Goal: Find contact information: Find contact information

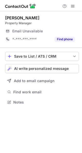
scroll to position [99, 82]
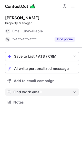
click at [49, 91] on span "Find work email" at bounding box center [42, 92] width 59 height 5
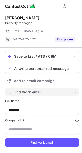
scroll to position [153, 78]
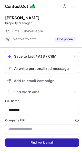
click at [54, 143] on button "Find work email" at bounding box center [42, 143] width 74 height 8
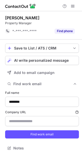
scroll to position [145, 78]
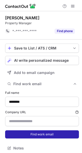
click at [38, 137] on button "Find work email" at bounding box center [42, 135] width 74 height 8
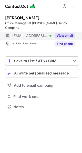
scroll to position [99, 82]
click at [62, 33] on button "View email" at bounding box center [64, 35] width 20 height 5
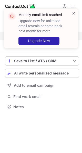
click at [73, 12] on span at bounding box center [74, 13] width 4 height 5
